Goal: Find contact information: Find contact information

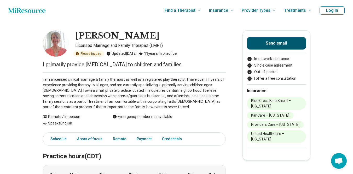
click at [270, 40] on button "Send email" at bounding box center [276, 43] width 59 height 13
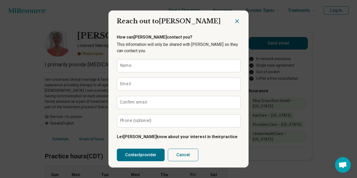
click at [239, 20] on div at bounding box center [241, 18] width 15 height 17
click at [234, 21] on icon "Close dialog" at bounding box center [237, 21] width 6 height 6
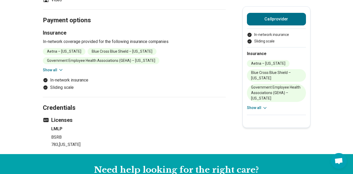
scroll to position [209, 0]
